Goal: Information Seeking & Learning: Learn about a topic

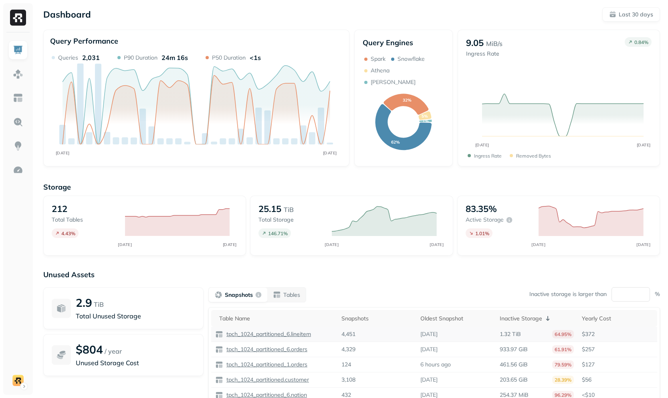
click at [285, 335] on p "tpch_1024_partitioned_6.lineitem" at bounding box center [268, 335] width 86 height 8
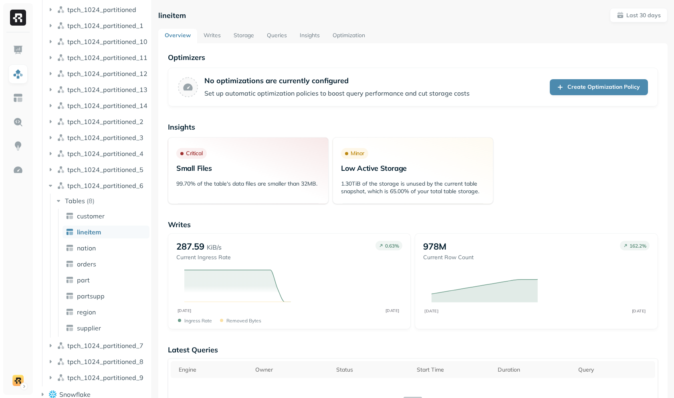
scroll to position [196, 0]
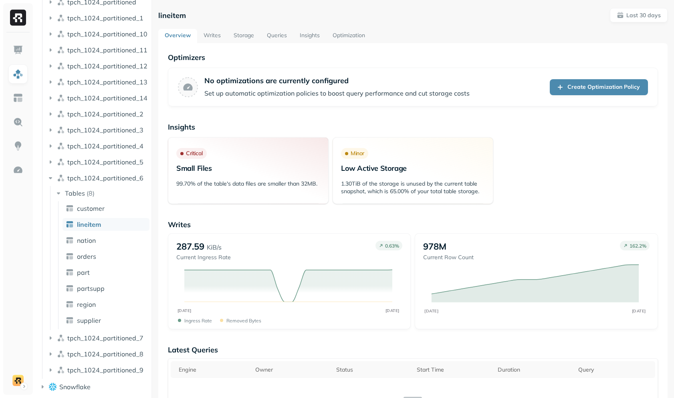
click at [243, 37] on link "Storage" at bounding box center [243, 36] width 33 height 14
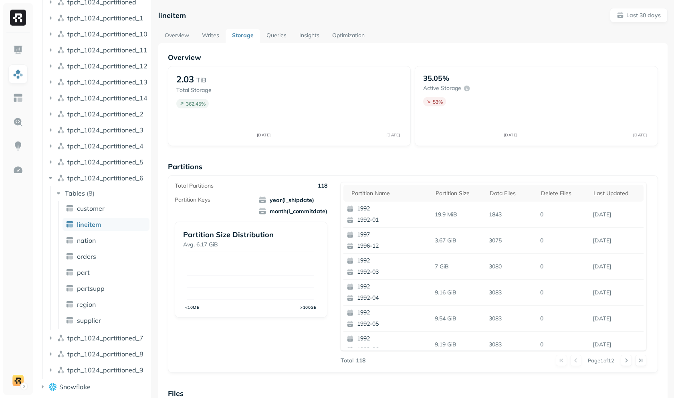
click at [243, 37] on link "Storage" at bounding box center [242, 36] width 34 height 14
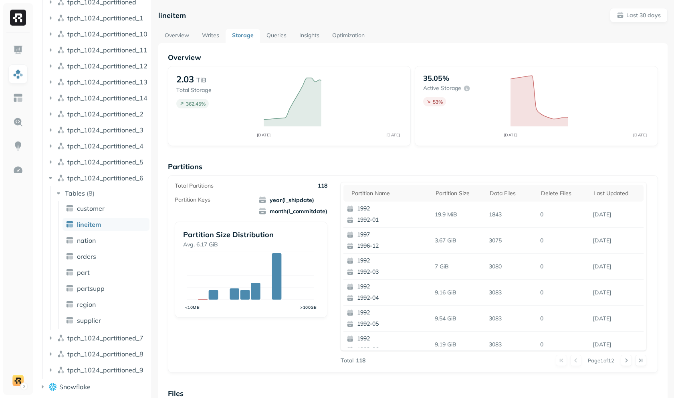
click at [243, 37] on link "Storage" at bounding box center [242, 36] width 34 height 14
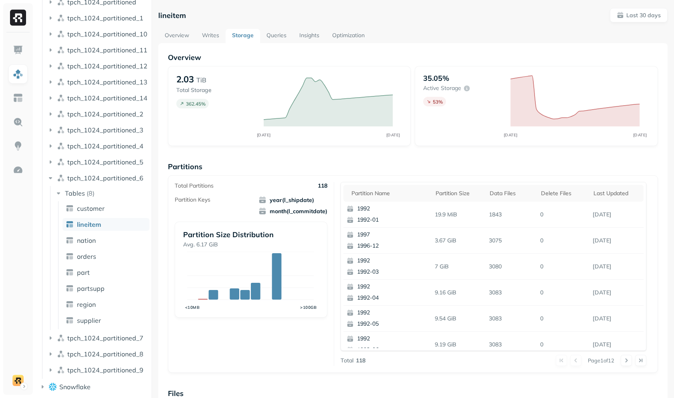
click at [243, 37] on link "Storage" at bounding box center [242, 36] width 34 height 14
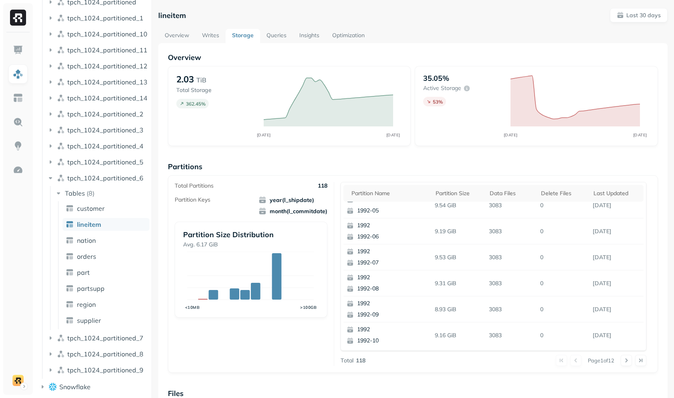
click at [243, 34] on link "Storage" at bounding box center [242, 36] width 34 height 14
